Goal: Task Accomplishment & Management: Use online tool/utility

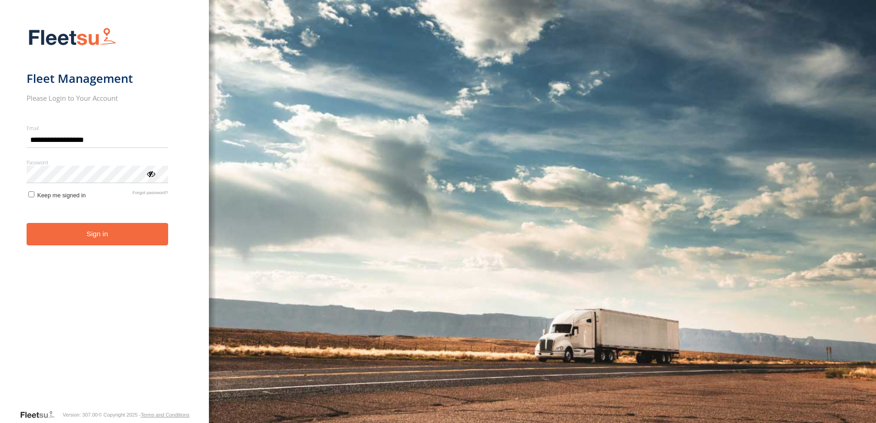
type input "**********"
click at [120, 238] on button "Sign in" at bounding box center [98, 234] width 142 height 22
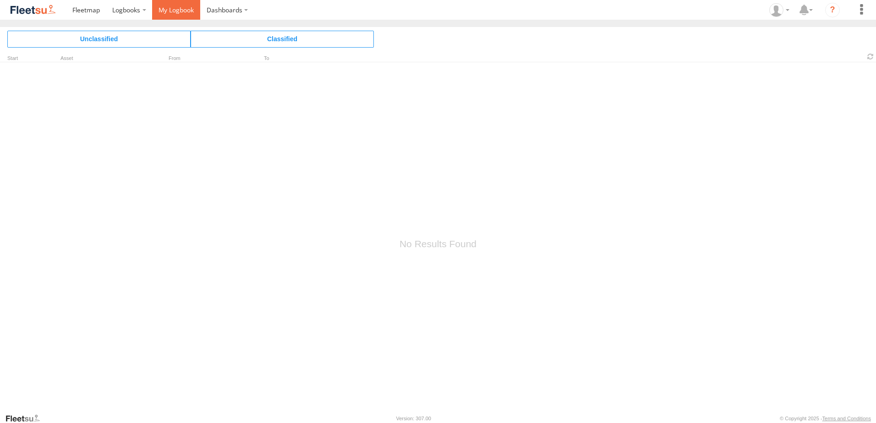
click at [185, 11] on span at bounding box center [175, 9] width 35 height 9
